Goal: Find specific page/section: Find specific page/section

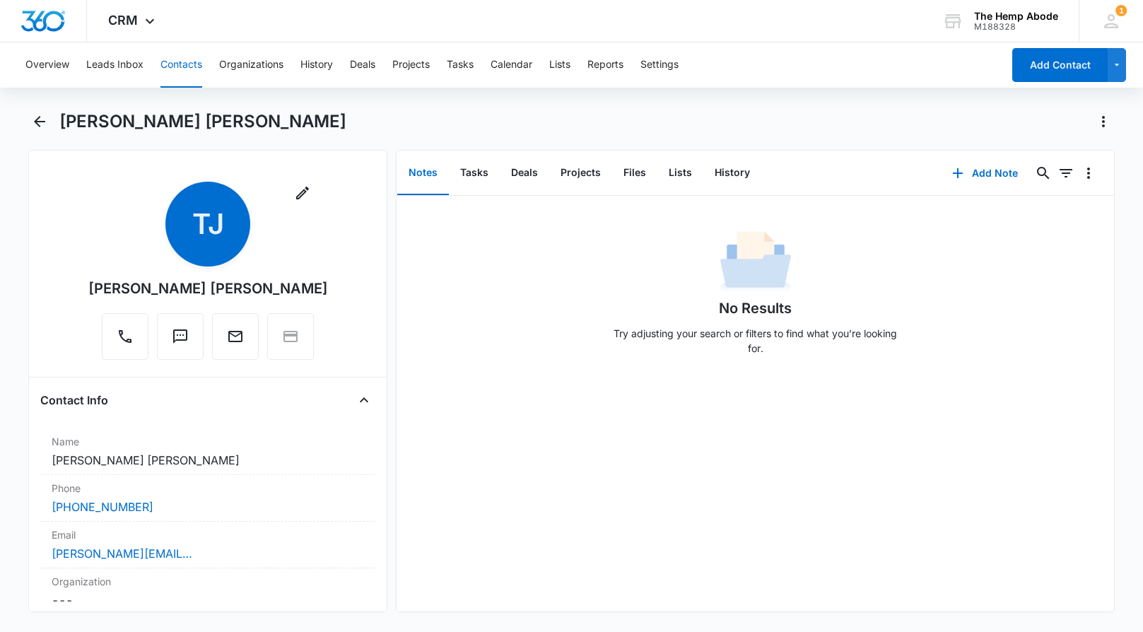
click at [178, 63] on button "Contacts" at bounding box center [181, 64] width 42 height 45
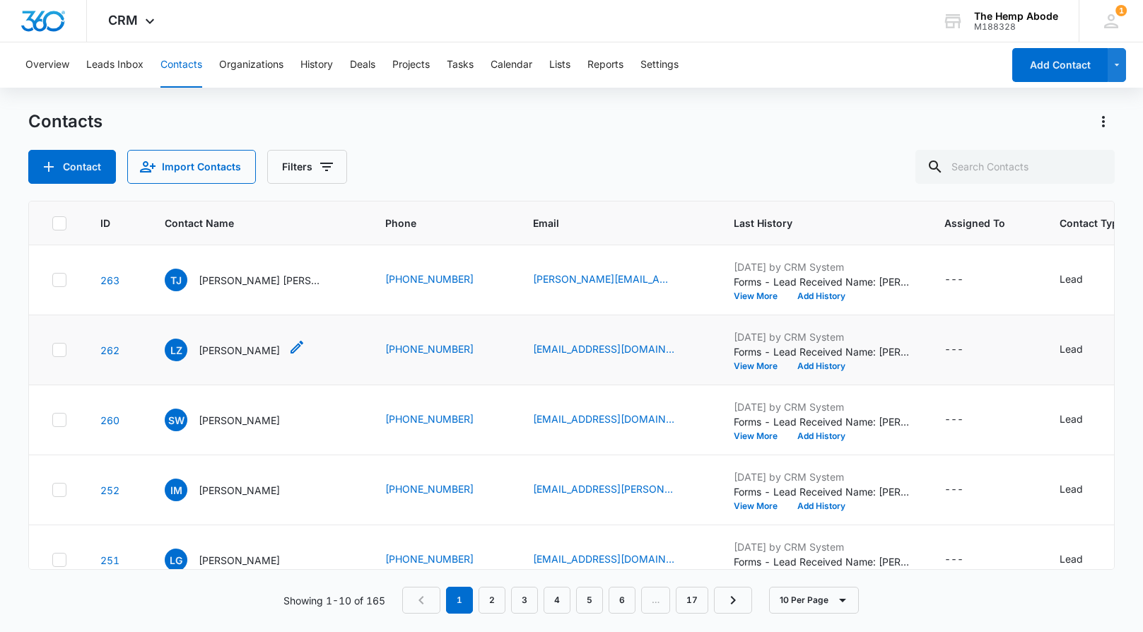
click at [258, 351] on p "[PERSON_NAME]" at bounding box center [239, 350] width 81 height 15
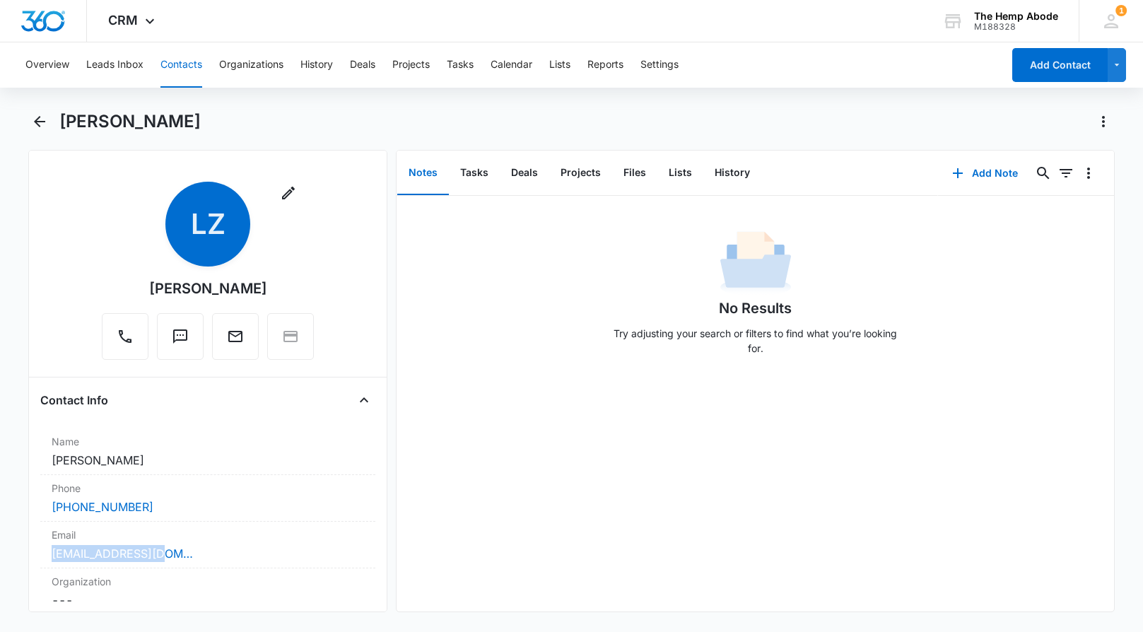
click at [170, 66] on button "Contacts" at bounding box center [181, 64] width 42 height 45
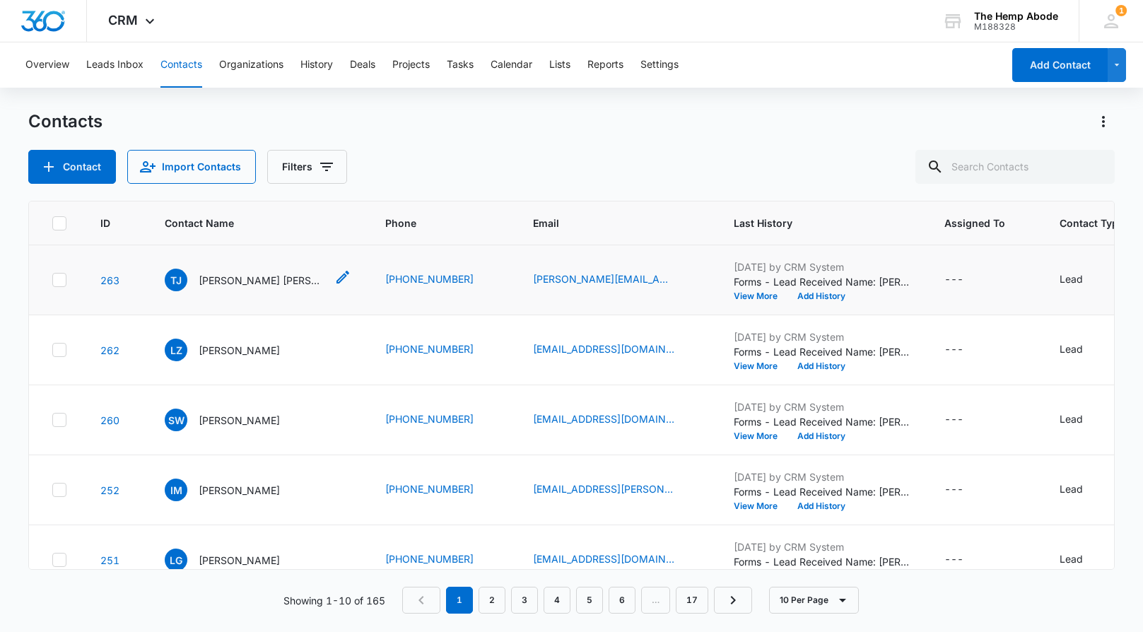
click at [270, 283] on p "[PERSON_NAME] [PERSON_NAME]" at bounding box center [262, 280] width 127 height 15
